Goal: Task Accomplishment & Management: Manage account settings

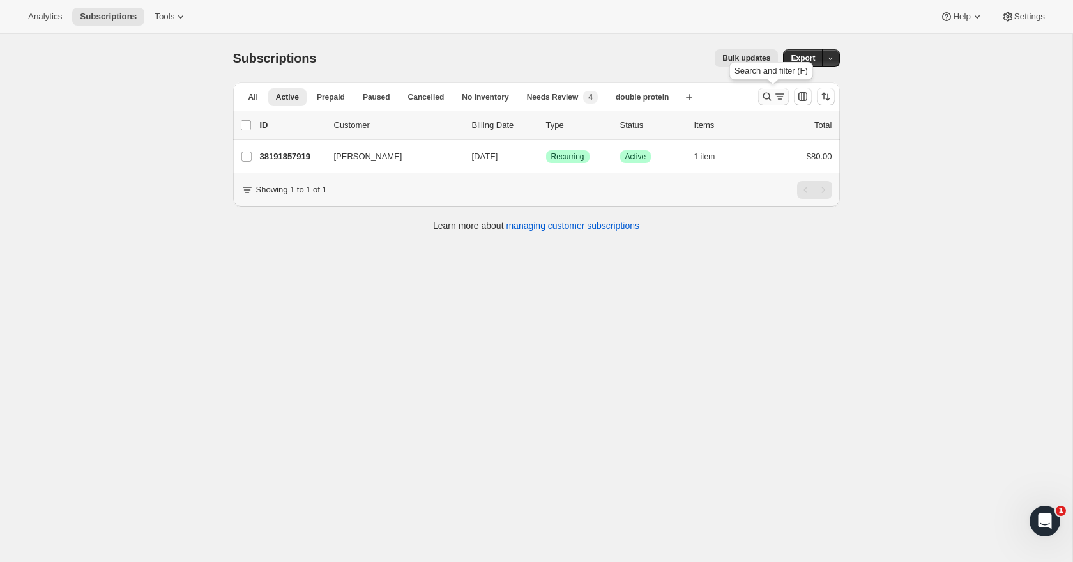
click at [774, 100] on icon "Search and filter results" at bounding box center [780, 96] width 13 height 13
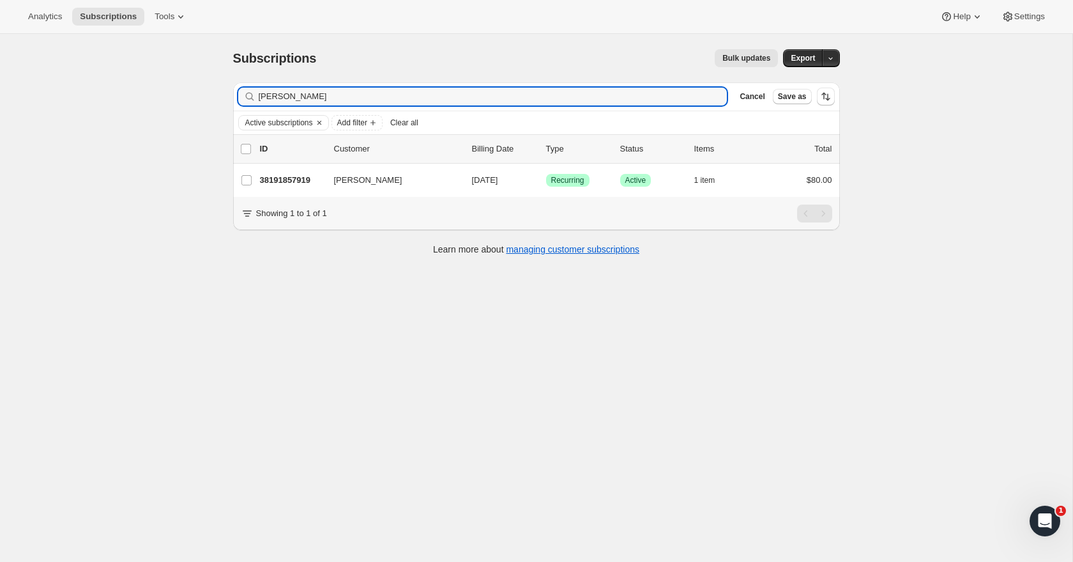
drag, startPoint x: 593, startPoint y: 93, endPoint x: 592, endPoint y: 84, distance: 9.0
click at [592, 84] on div "Filter subscribers amy Clear Cancel Save as" at bounding box center [536, 96] width 607 height 28
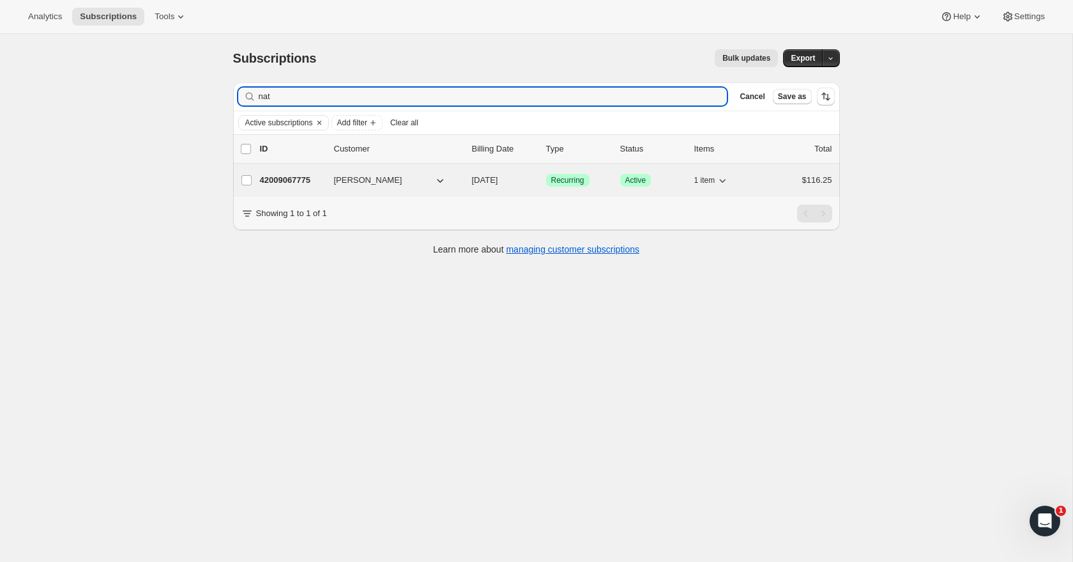
type input "nat"
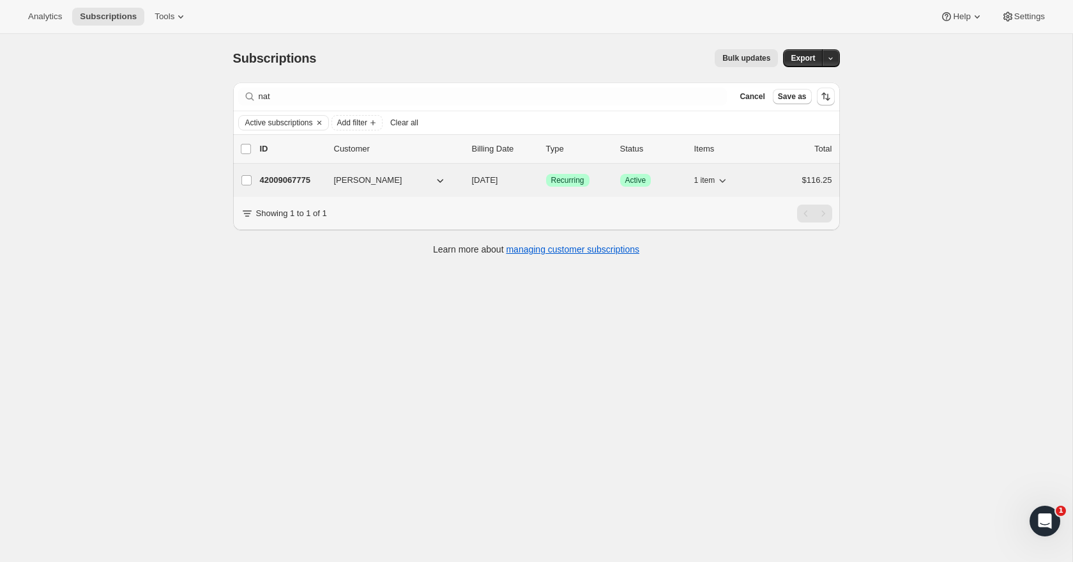
click at [367, 178] on span "[PERSON_NAME]" at bounding box center [368, 180] width 68 height 13
click at [280, 181] on p "42009067775" at bounding box center [292, 180] width 64 height 13
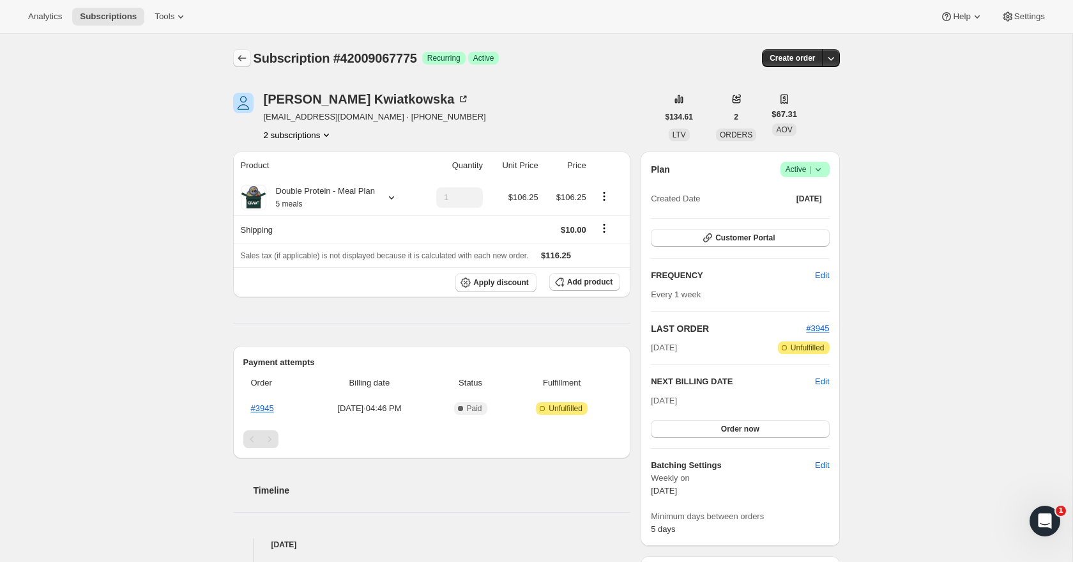
click at [243, 61] on icon "Subscriptions" at bounding box center [242, 58] width 13 height 13
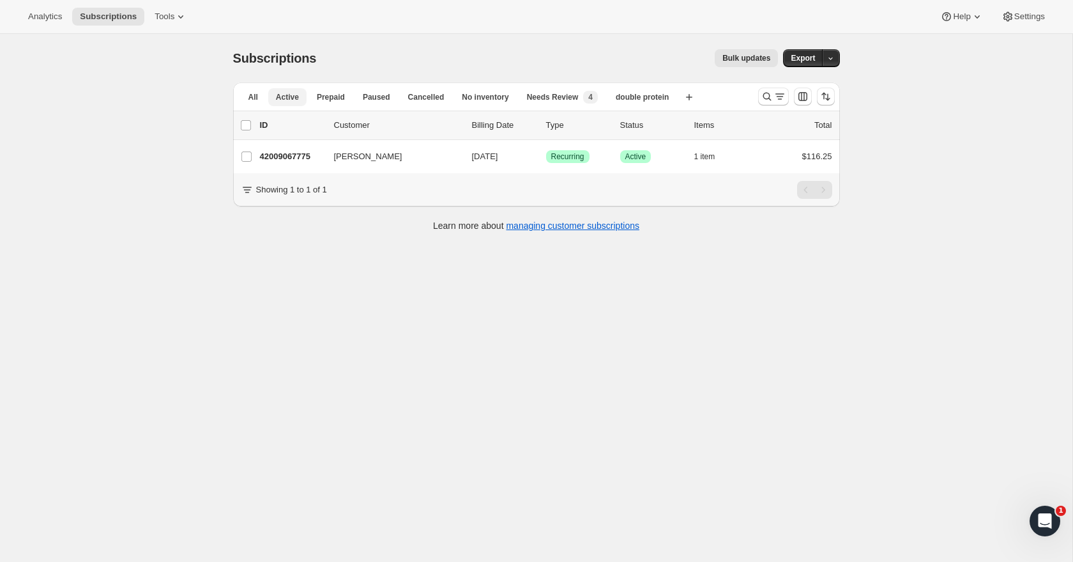
click at [287, 100] on span "Active" at bounding box center [287, 97] width 23 height 10
click at [291, 95] on span "Active" at bounding box center [287, 97] width 23 height 10
click at [766, 98] on icon "Search and filter results" at bounding box center [767, 96] width 13 height 13
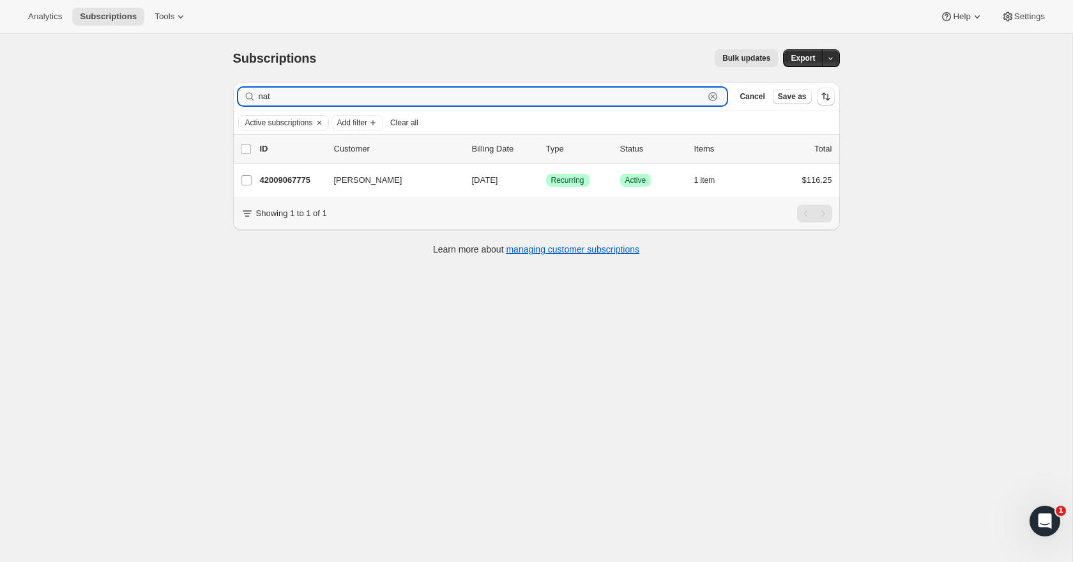
click at [711, 96] on icon "button" at bounding box center [713, 96] width 13 height 13
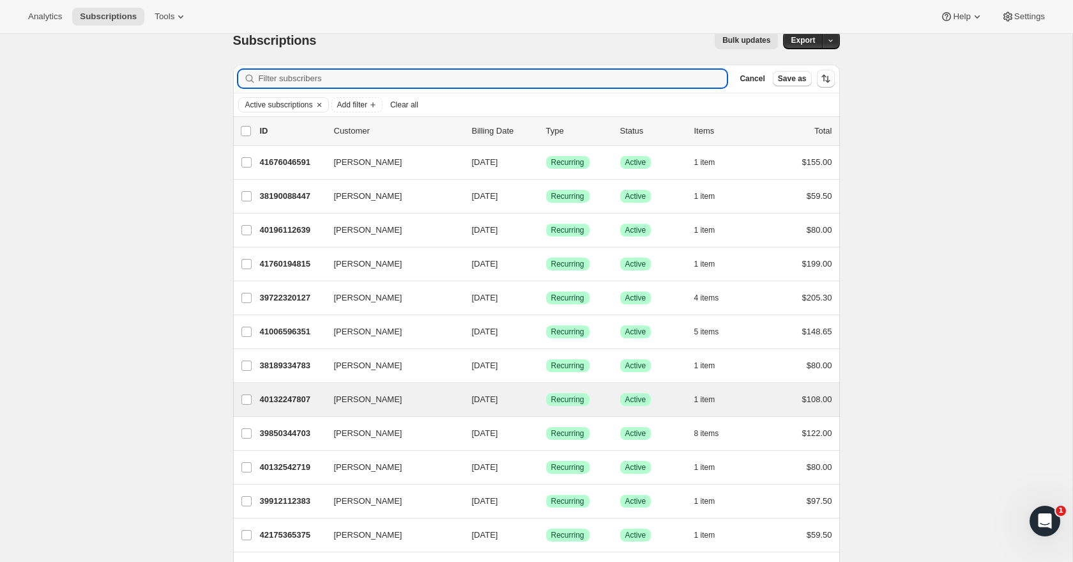
scroll to position [26, 0]
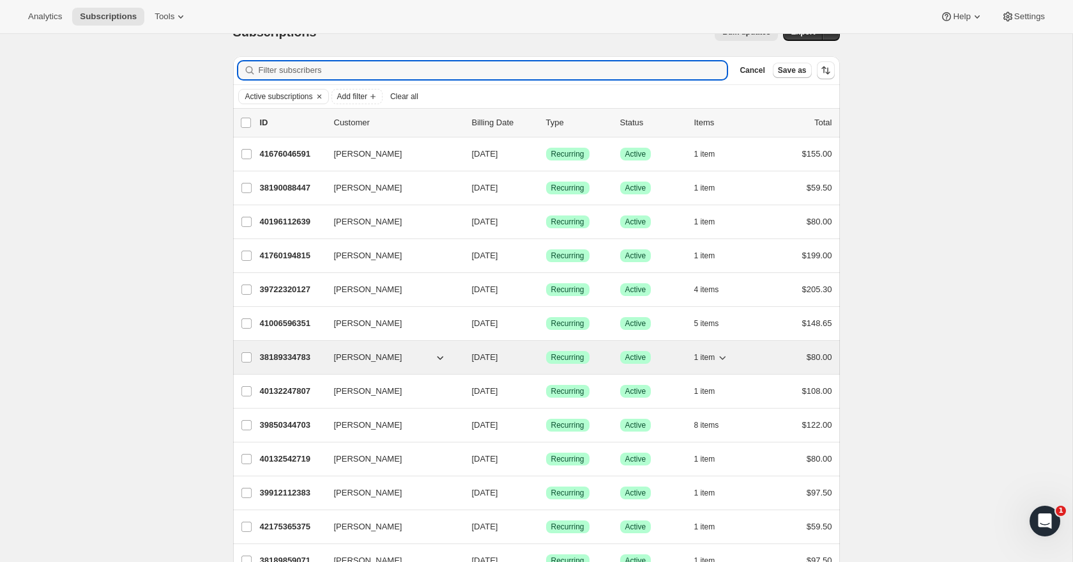
click at [307, 362] on p "38189334783" at bounding box center [292, 357] width 64 height 13
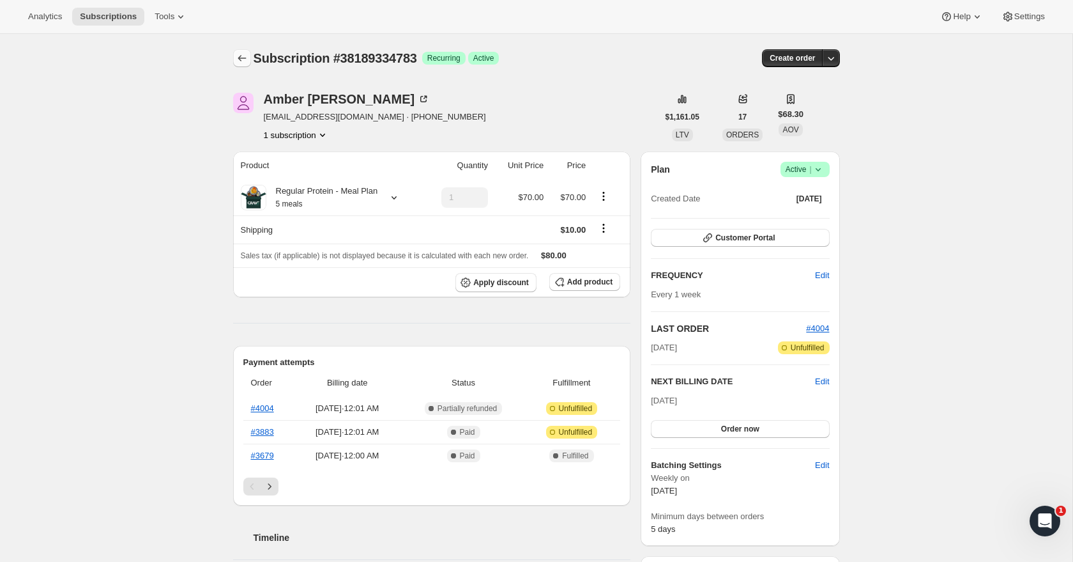
click at [234, 55] on button "Subscriptions" at bounding box center [242, 58] width 18 height 18
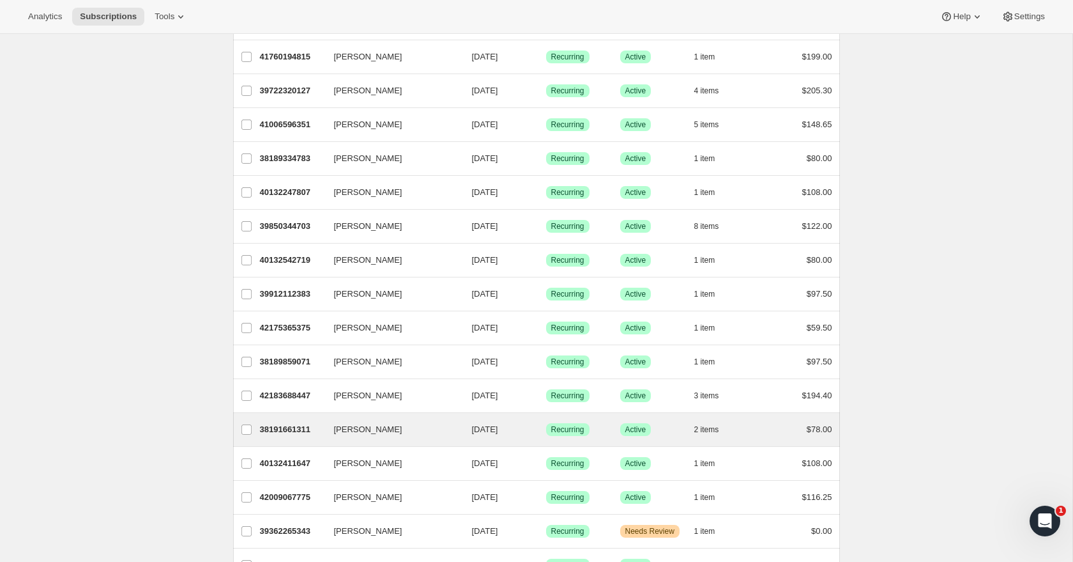
scroll to position [203, 0]
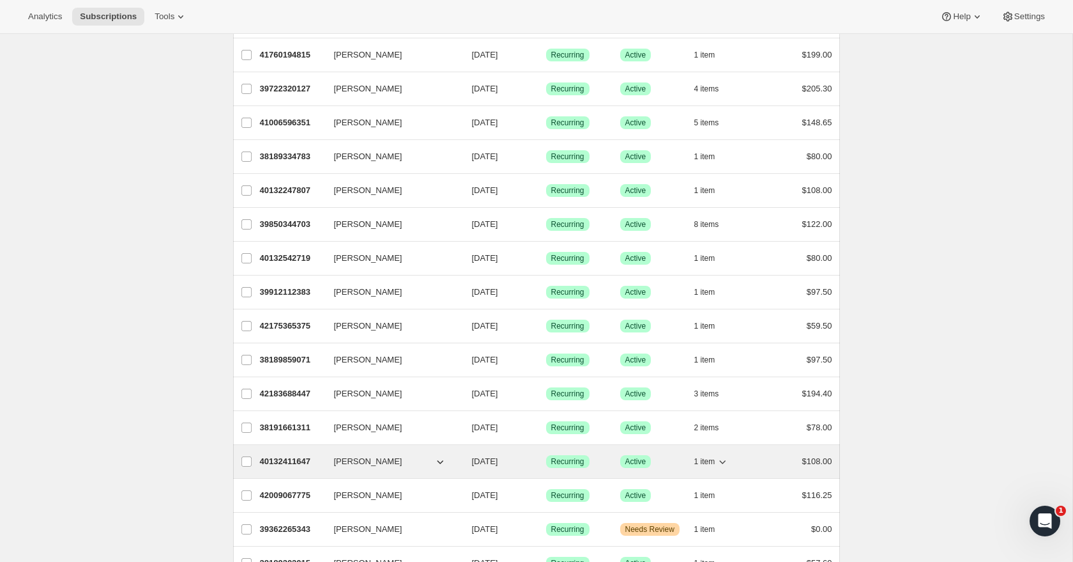
click at [285, 463] on p "40132411647" at bounding box center [292, 461] width 64 height 13
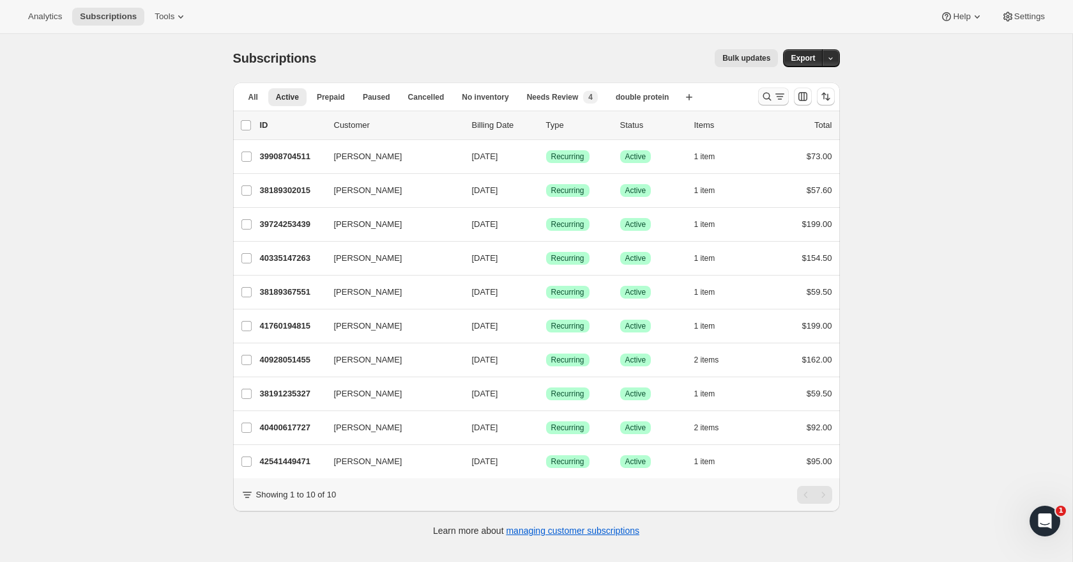
click at [768, 97] on icon "Search and filter results" at bounding box center [767, 96] width 13 height 13
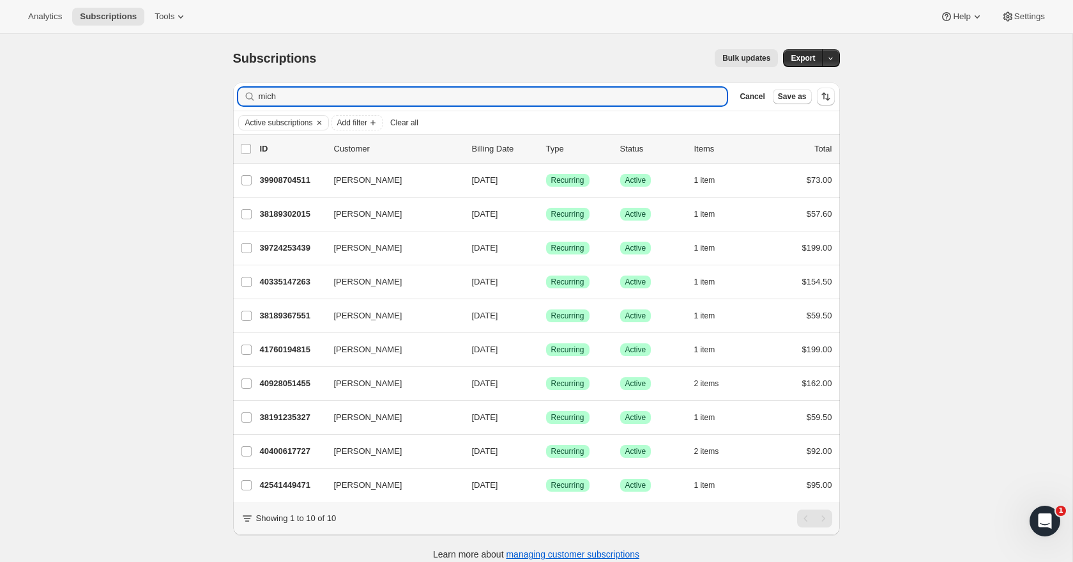
drag, startPoint x: 614, startPoint y: 94, endPoint x: 613, endPoint y: 77, distance: 16.6
click at [613, 78] on div "Subscriptions. This page is ready Subscriptions Bulk updates More actions Bulk …" at bounding box center [537, 303] width 638 height 539
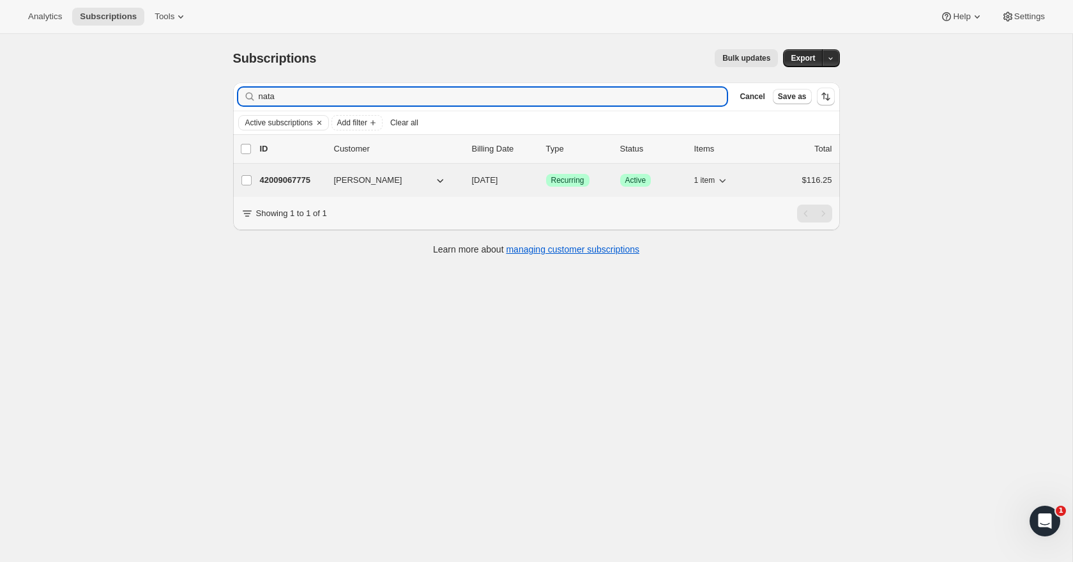
type input "nata"
click at [307, 179] on p "42009067775" at bounding box center [292, 180] width 64 height 13
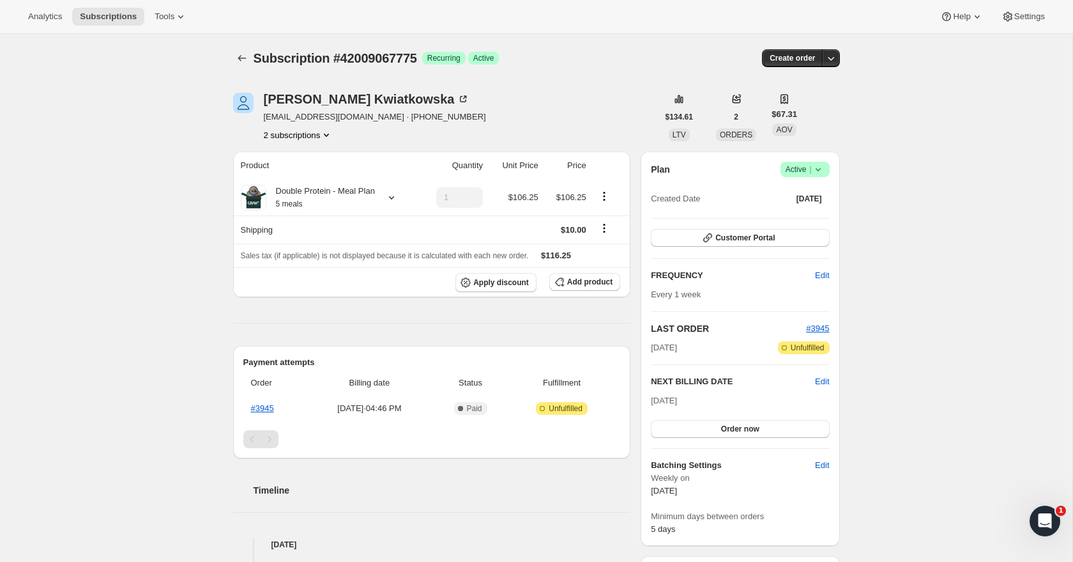
click at [317, 137] on button "2 subscriptions" at bounding box center [299, 134] width 70 height 13
click at [313, 160] on span "41728966911" at bounding box center [296, 159] width 89 height 13
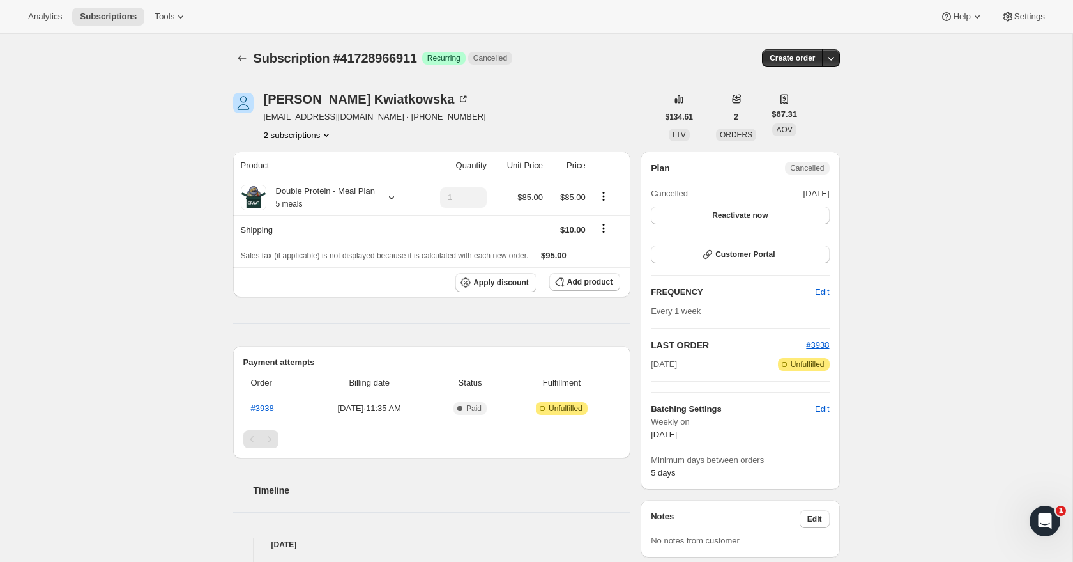
click at [319, 133] on button "2 subscriptions" at bounding box center [299, 134] width 70 height 13
click at [339, 186] on span "42009067775" at bounding box center [298, 180] width 89 height 13
